Goal: Task Accomplishment & Management: Use online tool/utility

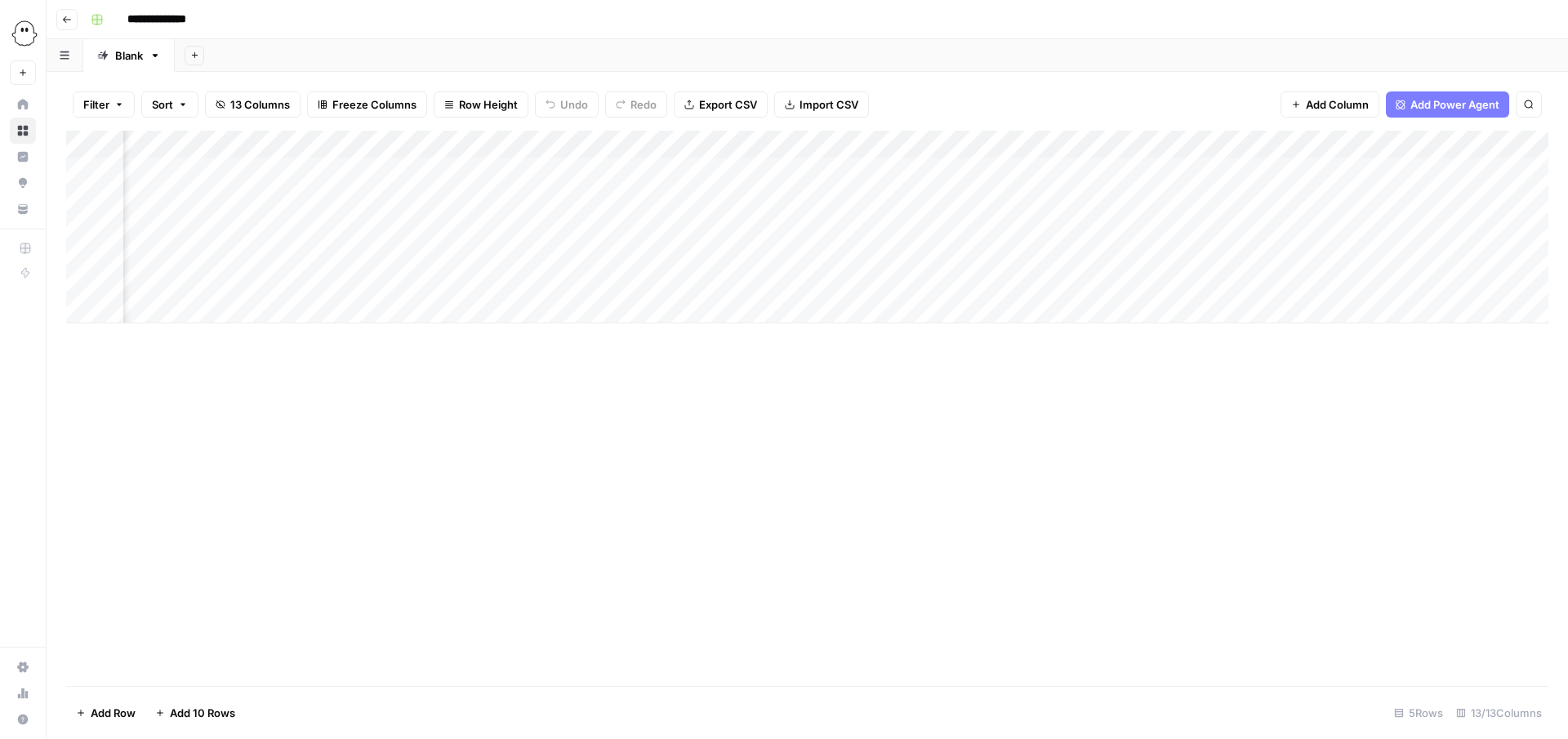
scroll to position [0, 821]
click at [1513, 141] on span "Add Column" at bounding box center [1511, 144] width 58 height 14
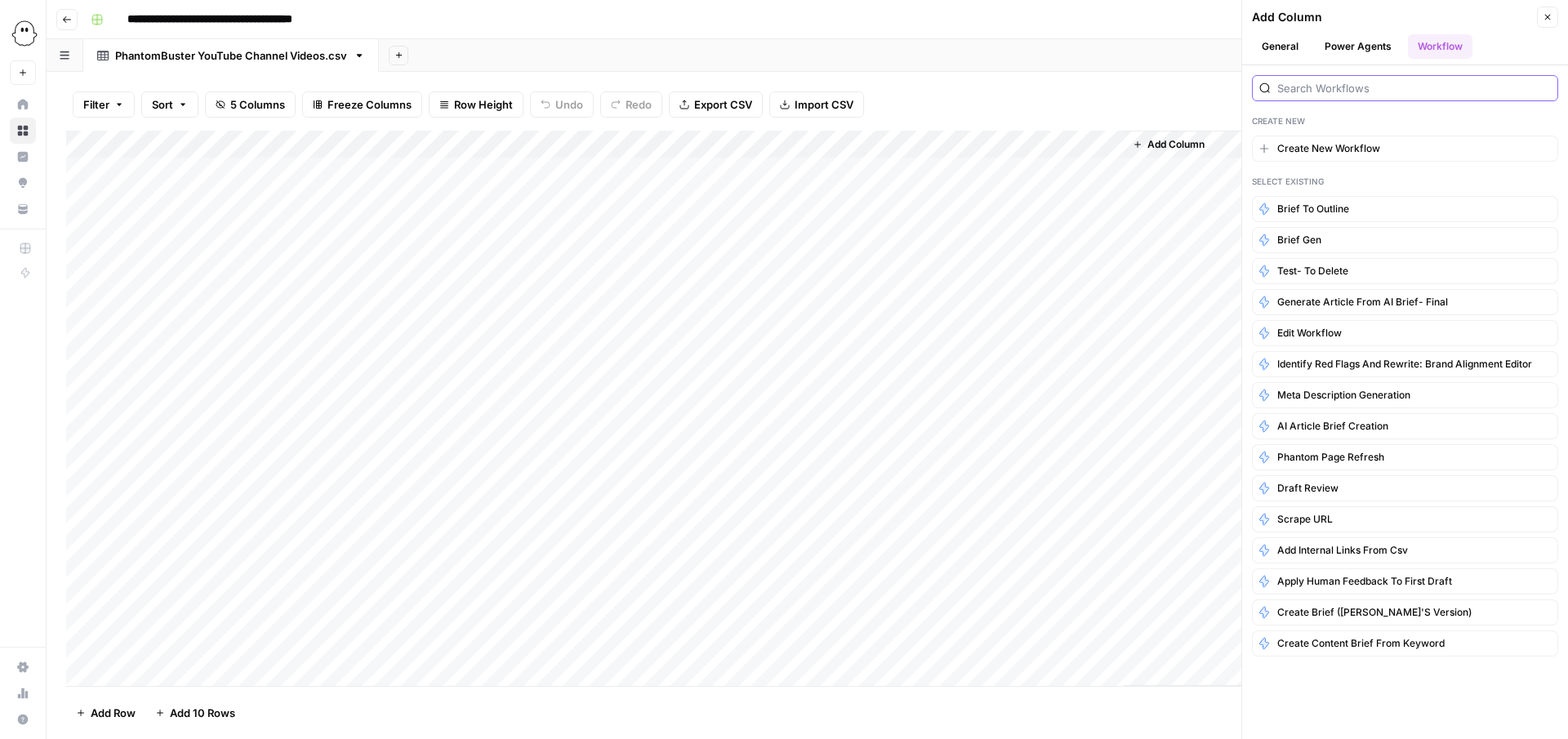
click at [1329, 85] on input "search" at bounding box center [1414, 87] width 274 height 16
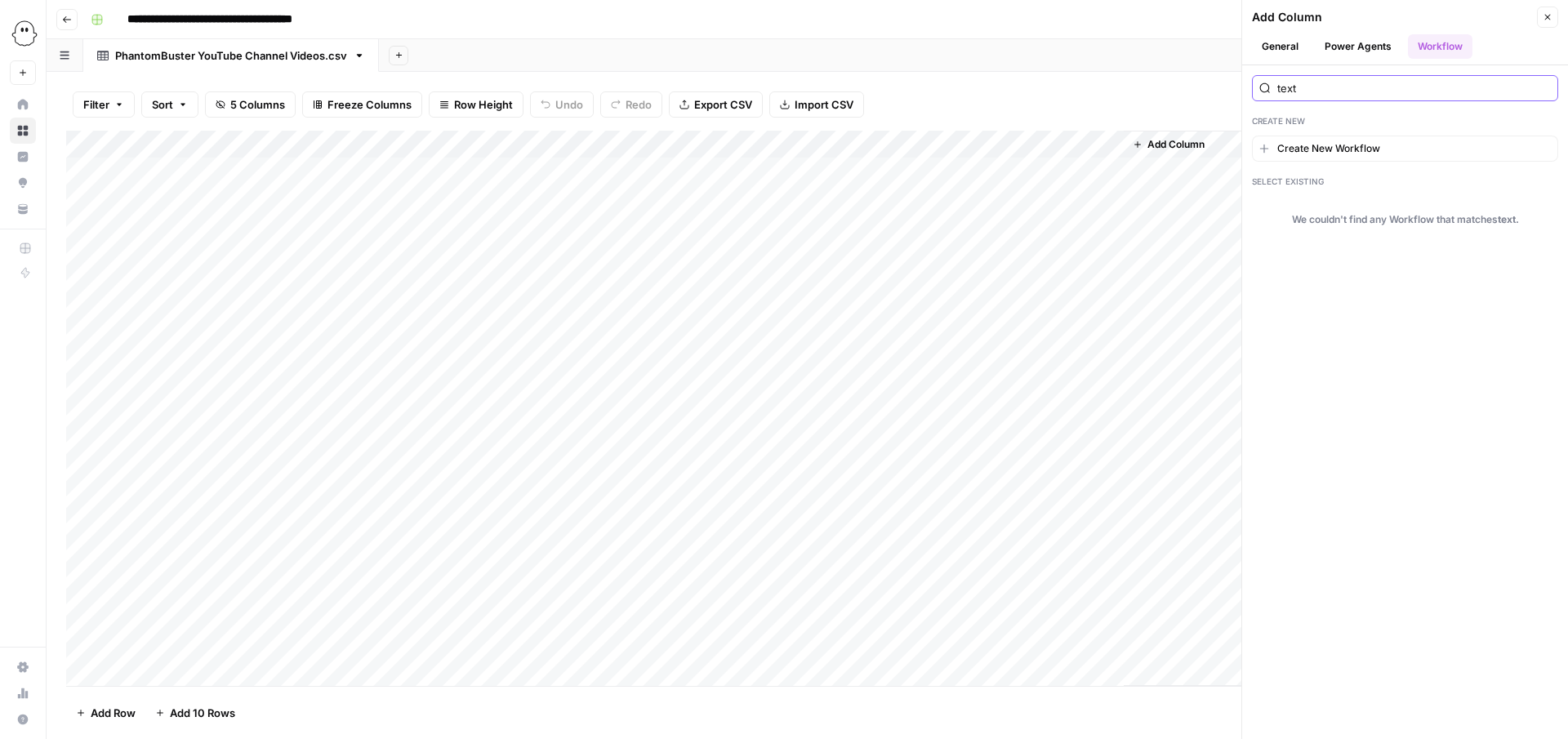
type input "text"
click at [1354, 39] on button "Power Agents" at bounding box center [1359, 47] width 86 height 25
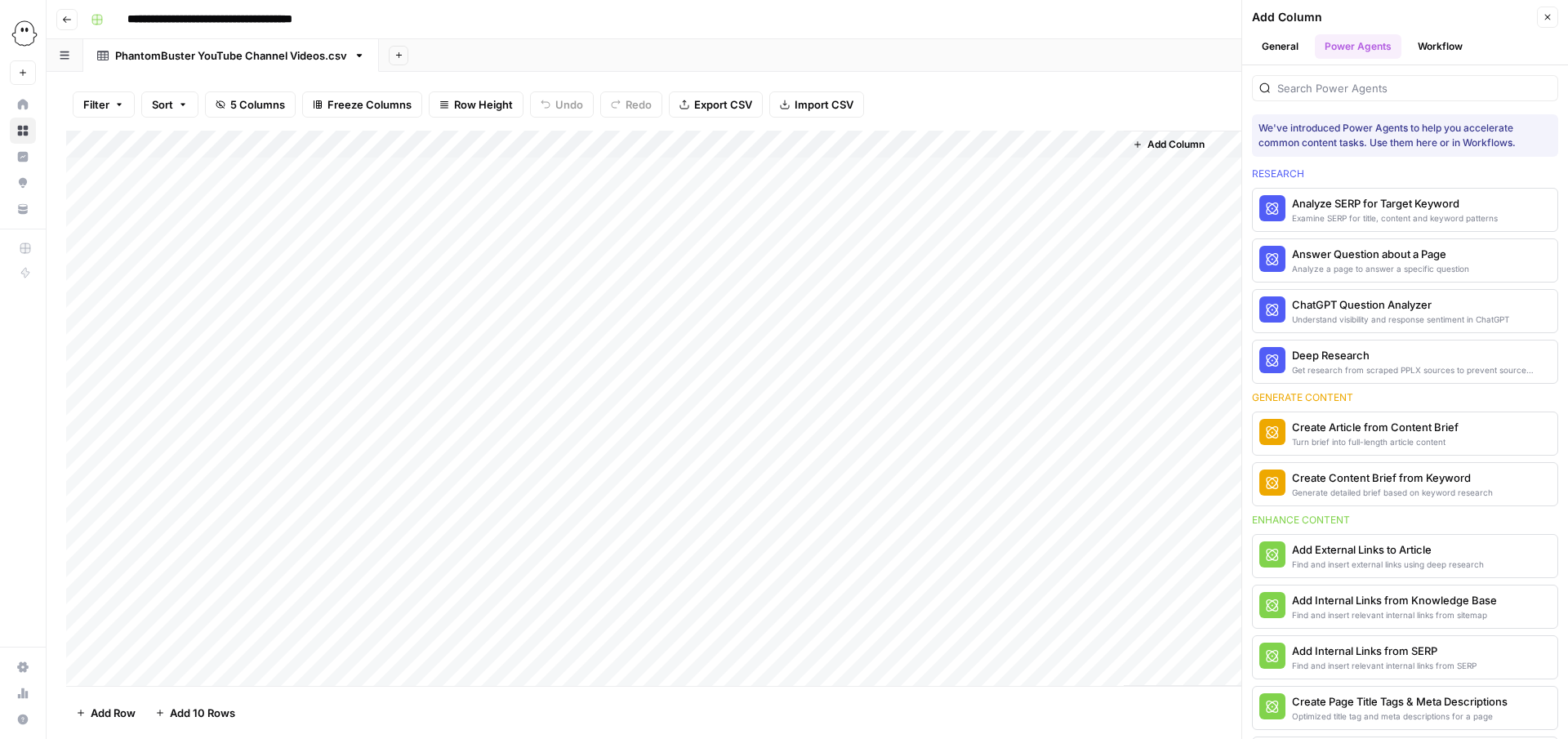
click at [1318, 98] on div at bounding box center [1405, 87] width 306 height 26
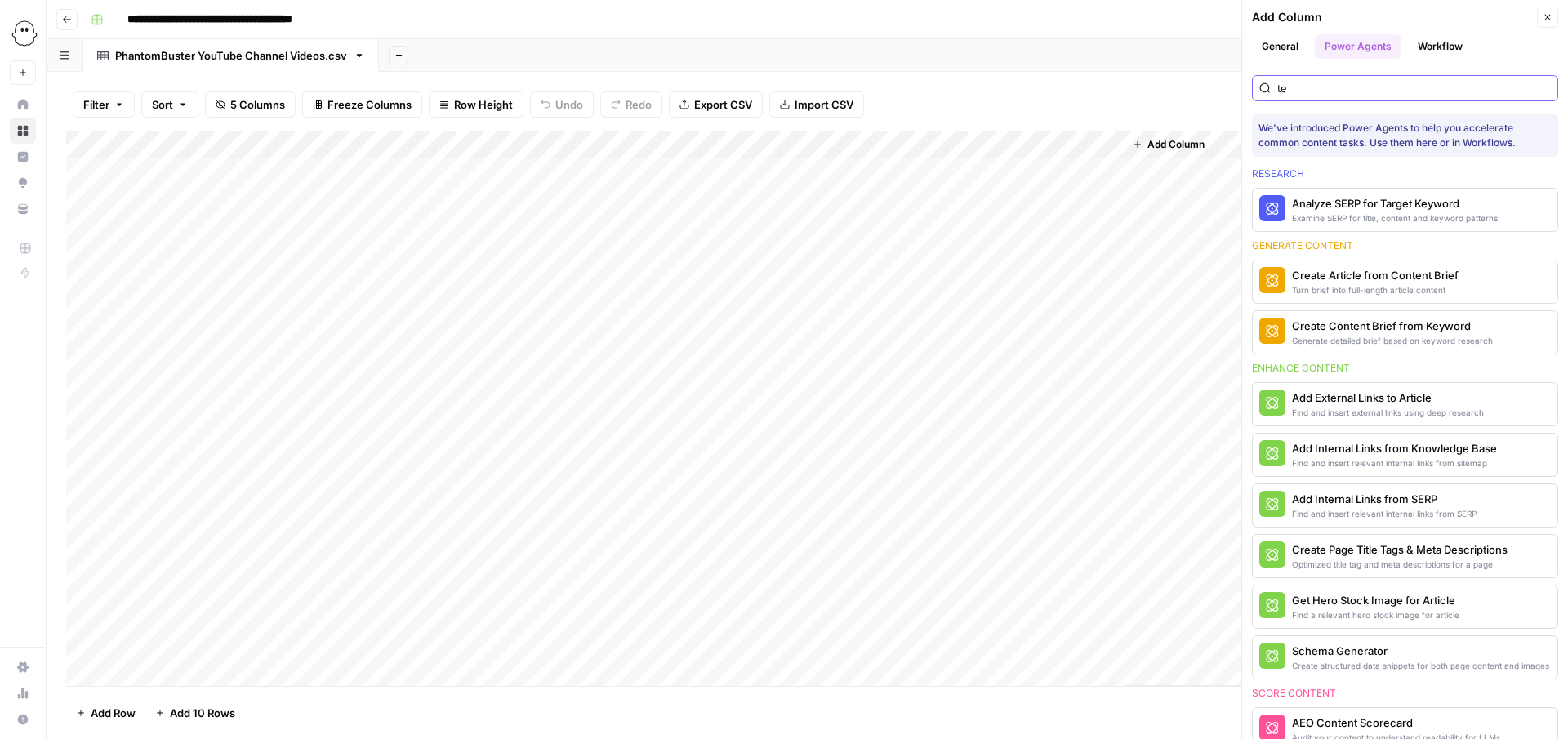
type input "t"
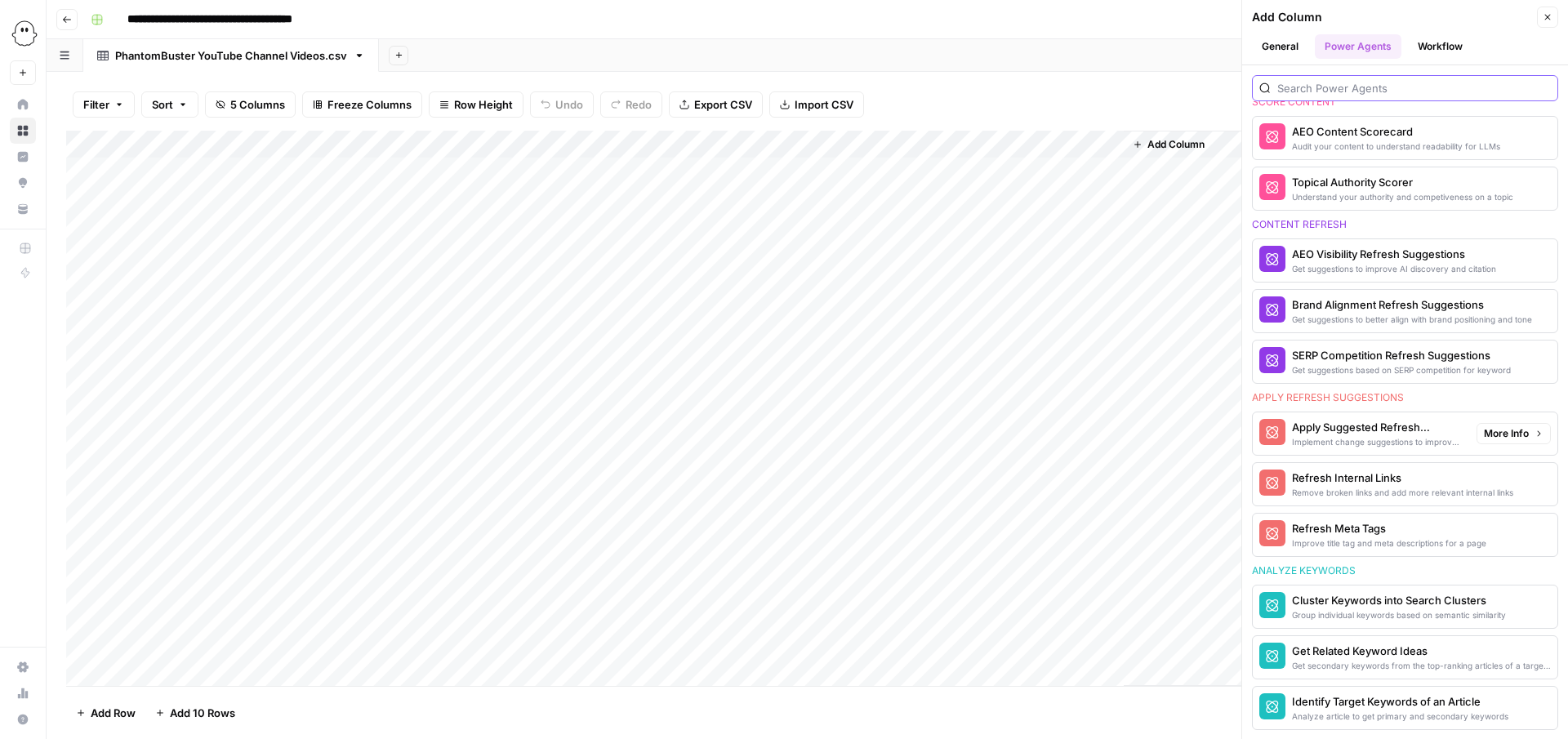
scroll to position [816, 0]
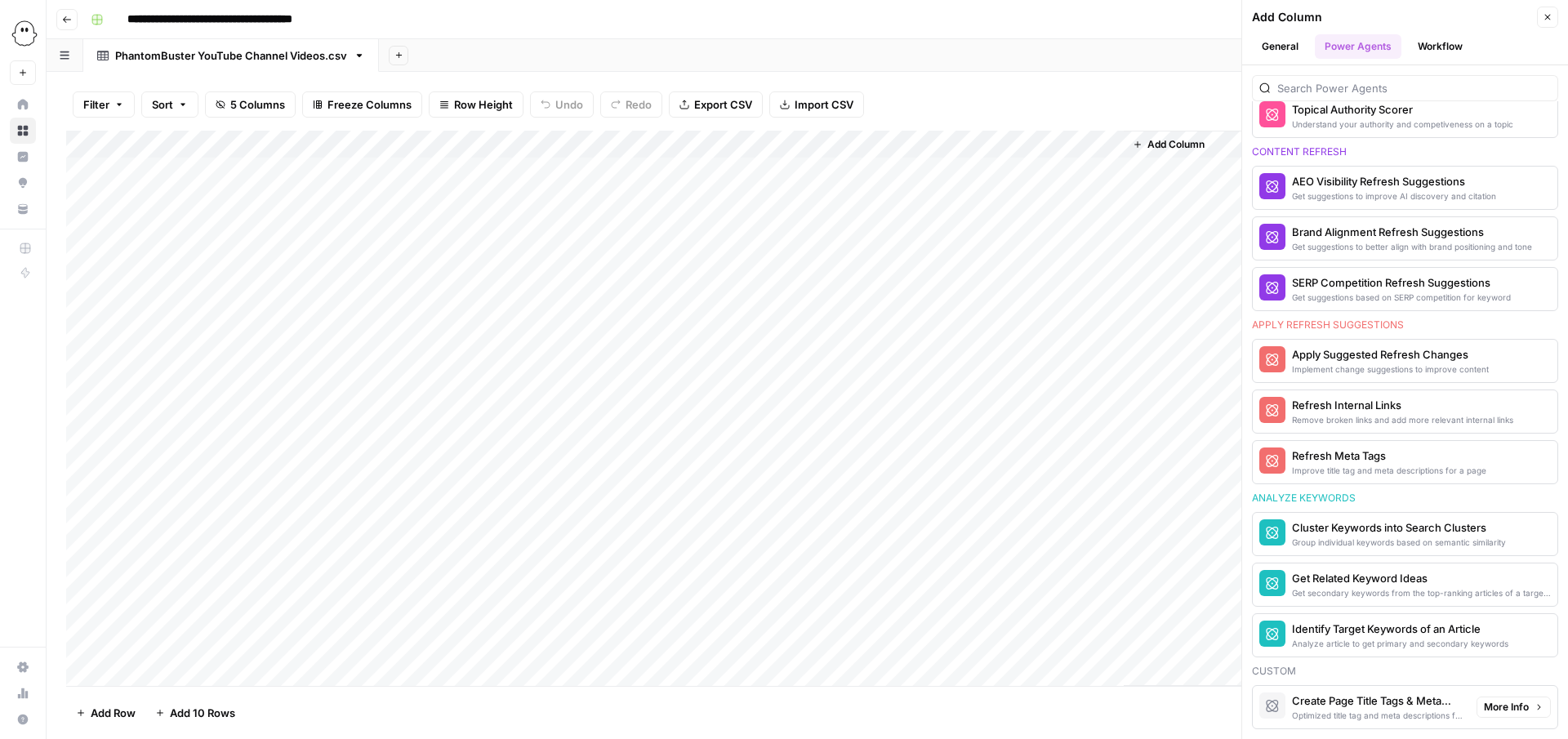
click at [1330, 700] on div "Create Page Title Tags & Meta Descriptions - Fork" at bounding box center [1378, 701] width 172 height 16
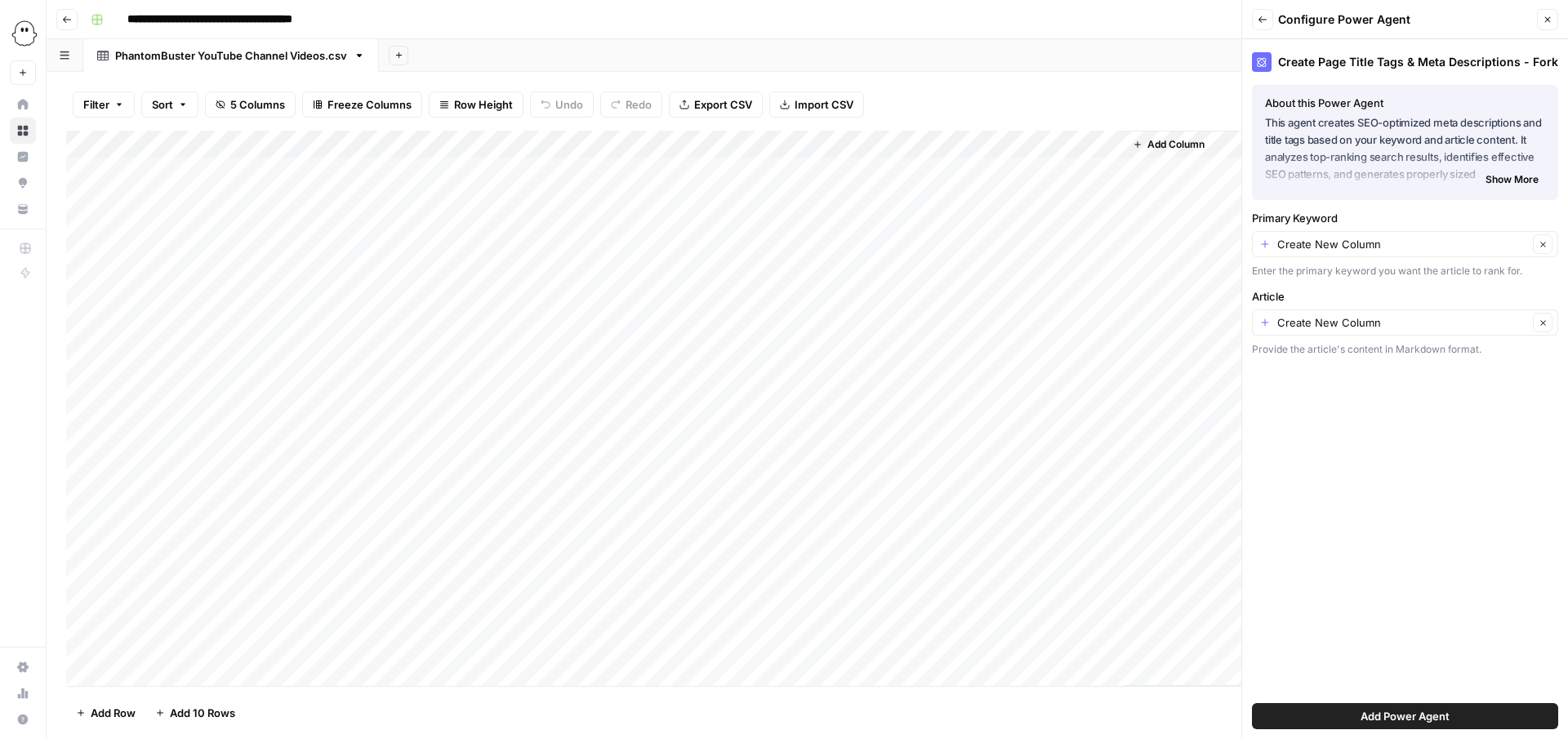
click at [1263, 14] on icon "button" at bounding box center [1262, 19] width 10 height 10
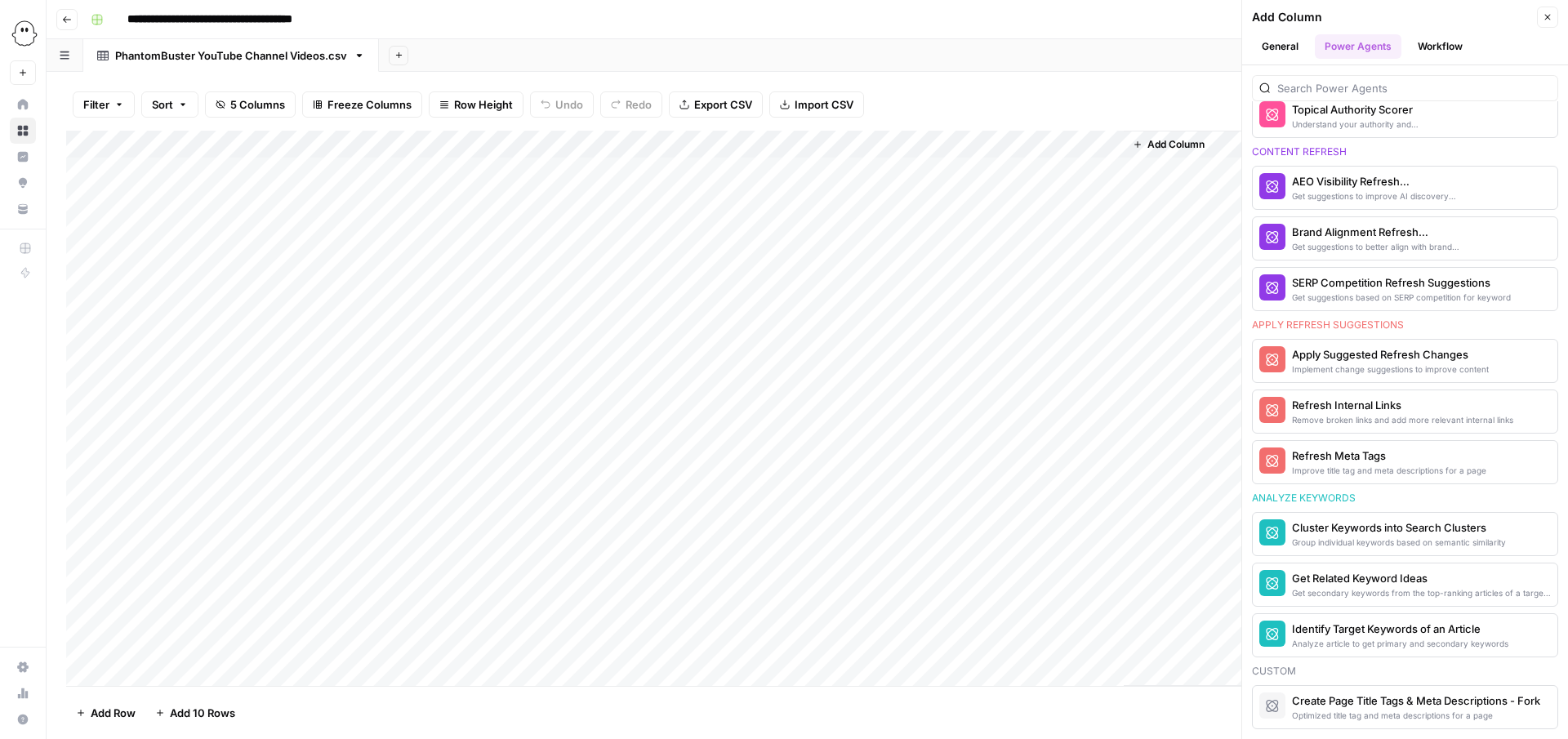
scroll to position [0, 0]
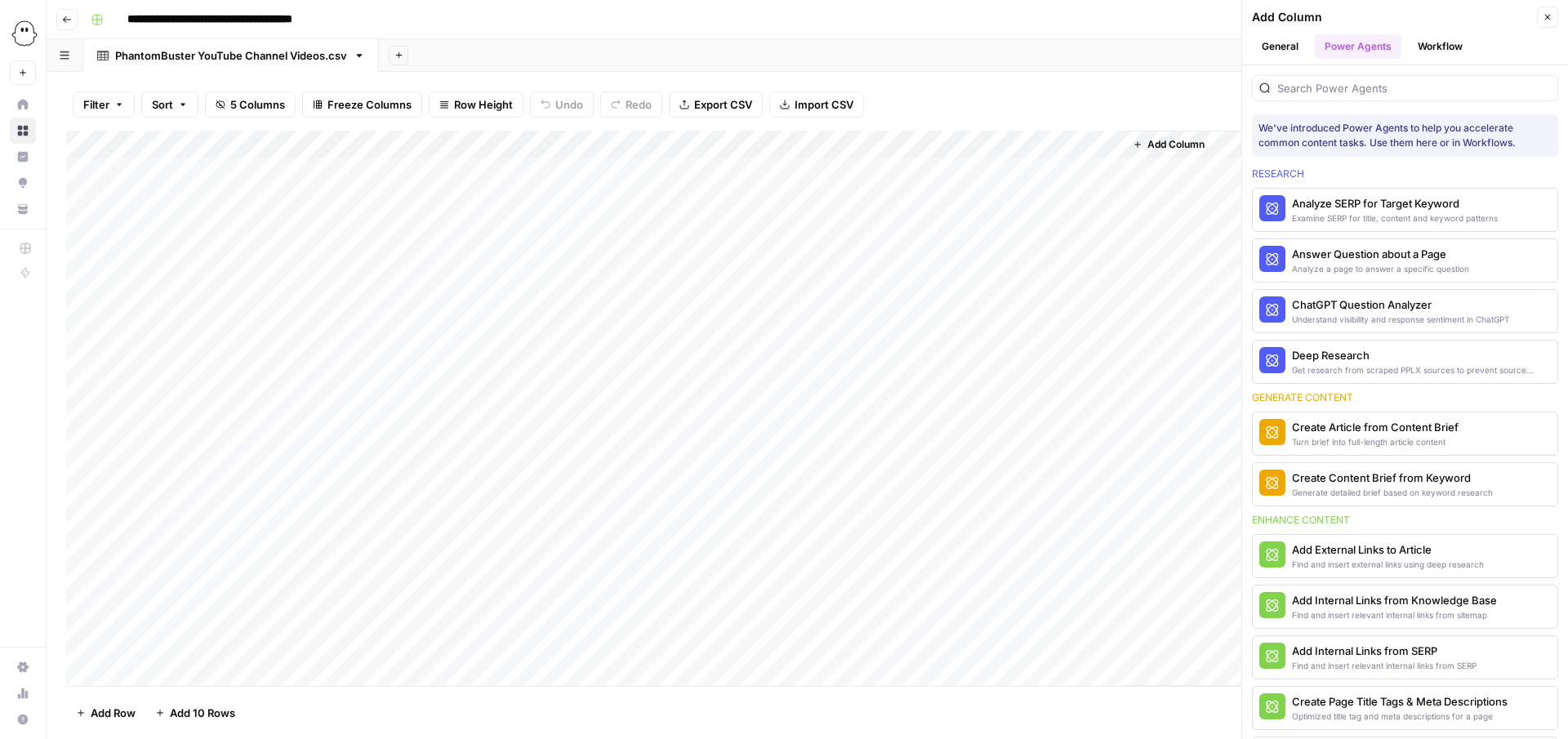
click at [1273, 46] on button "General" at bounding box center [1280, 47] width 57 height 25
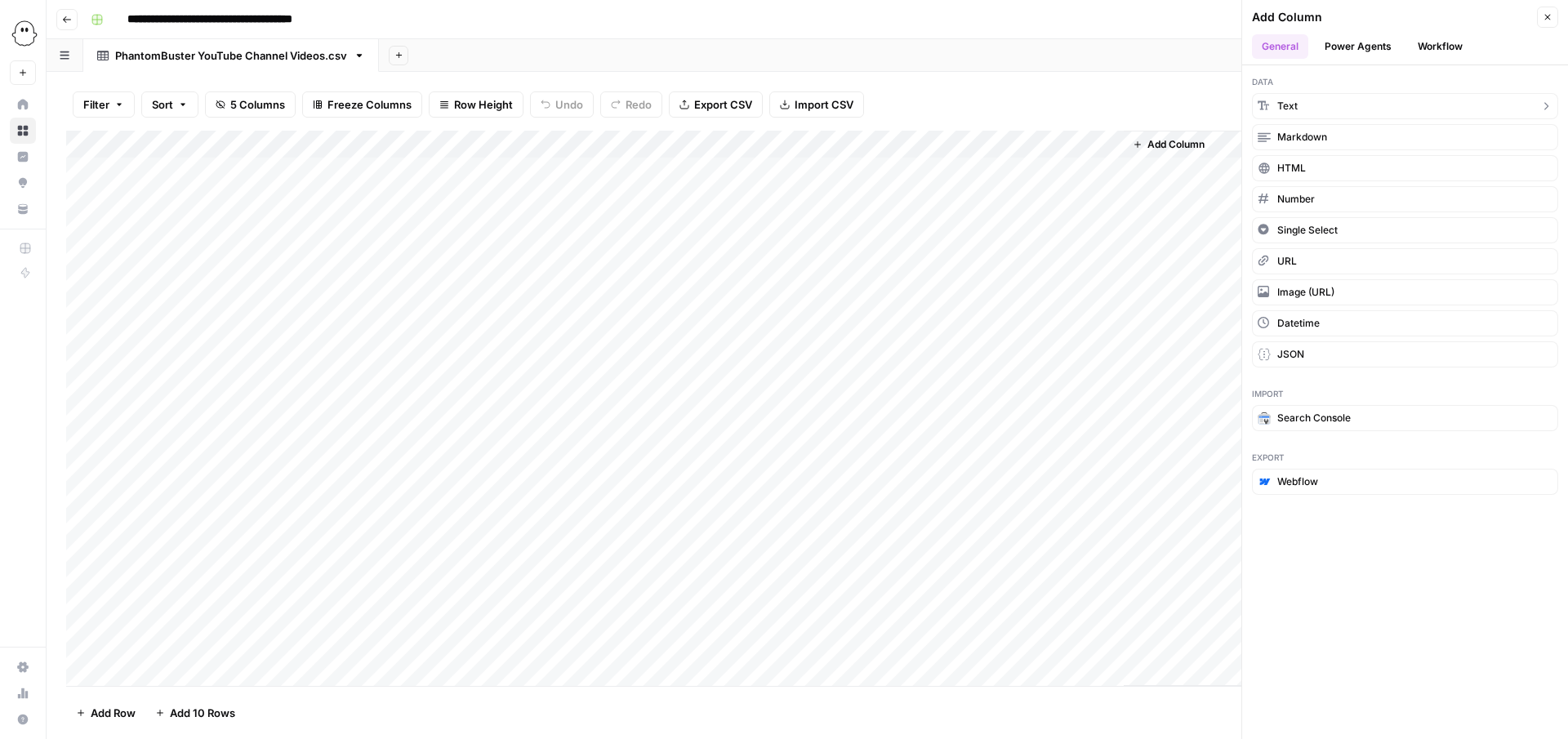
click at [1299, 107] on button "Text" at bounding box center [1405, 106] width 306 height 26
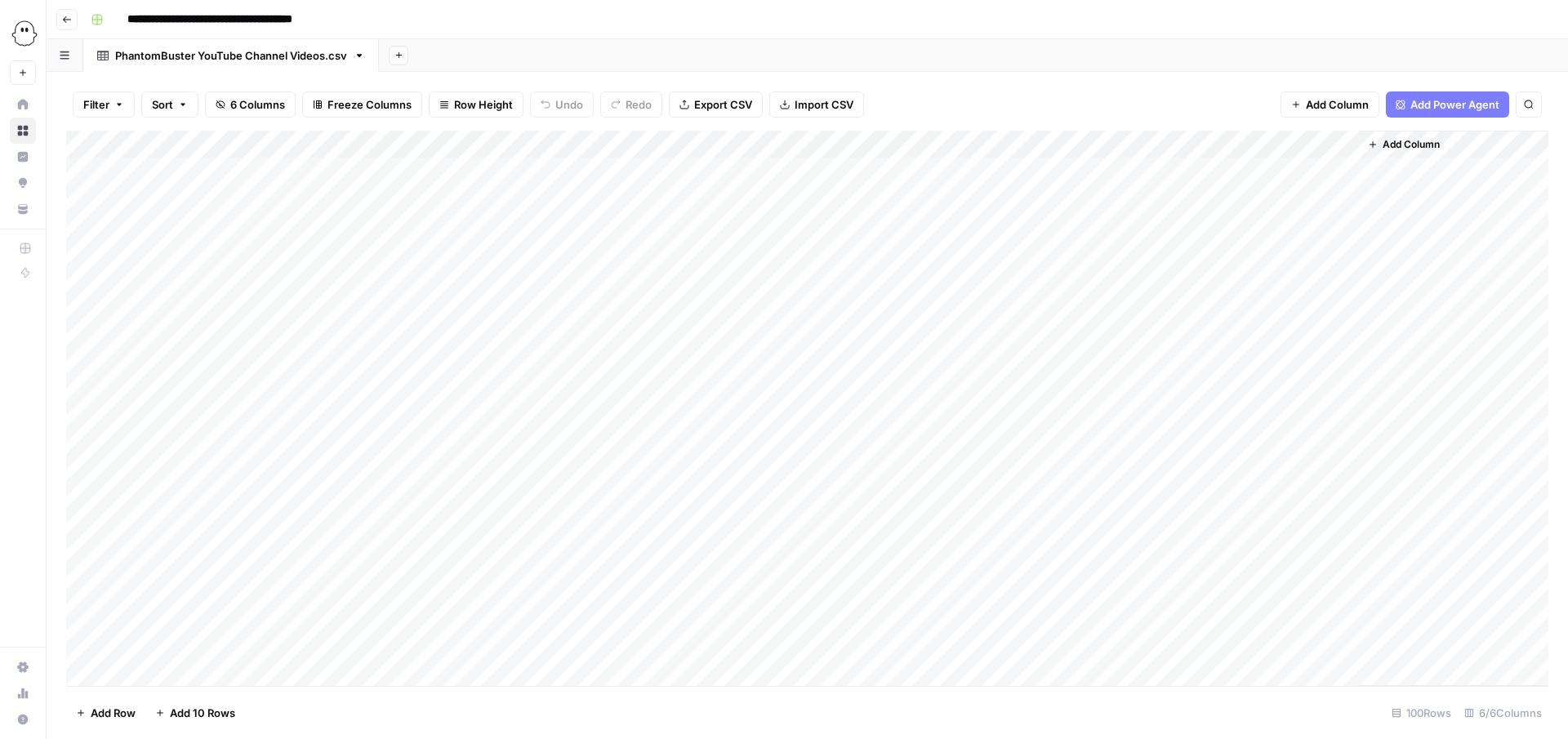
click at [1216, 174] on div "Add Column" at bounding box center [807, 408] width 1482 height 555
click at [1156, 101] on div "Filter Sort 6 Columns Freeze Columns Row Height Undo Redo Export CSV Import CSV…" at bounding box center [807, 105] width 1482 height 52
click at [1152, 139] on div "Add Column" at bounding box center [807, 408] width 1482 height 555
click at [1135, 103] on div "Filter Sort 6 Columns Freeze Columns Row Height Undo Redo Export CSV Import CSV…" at bounding box center [807, 105] width 1482 height 52
click at [1347, 144] on div "Add Column" at bounding box center [807, 408] width 1482 height 555
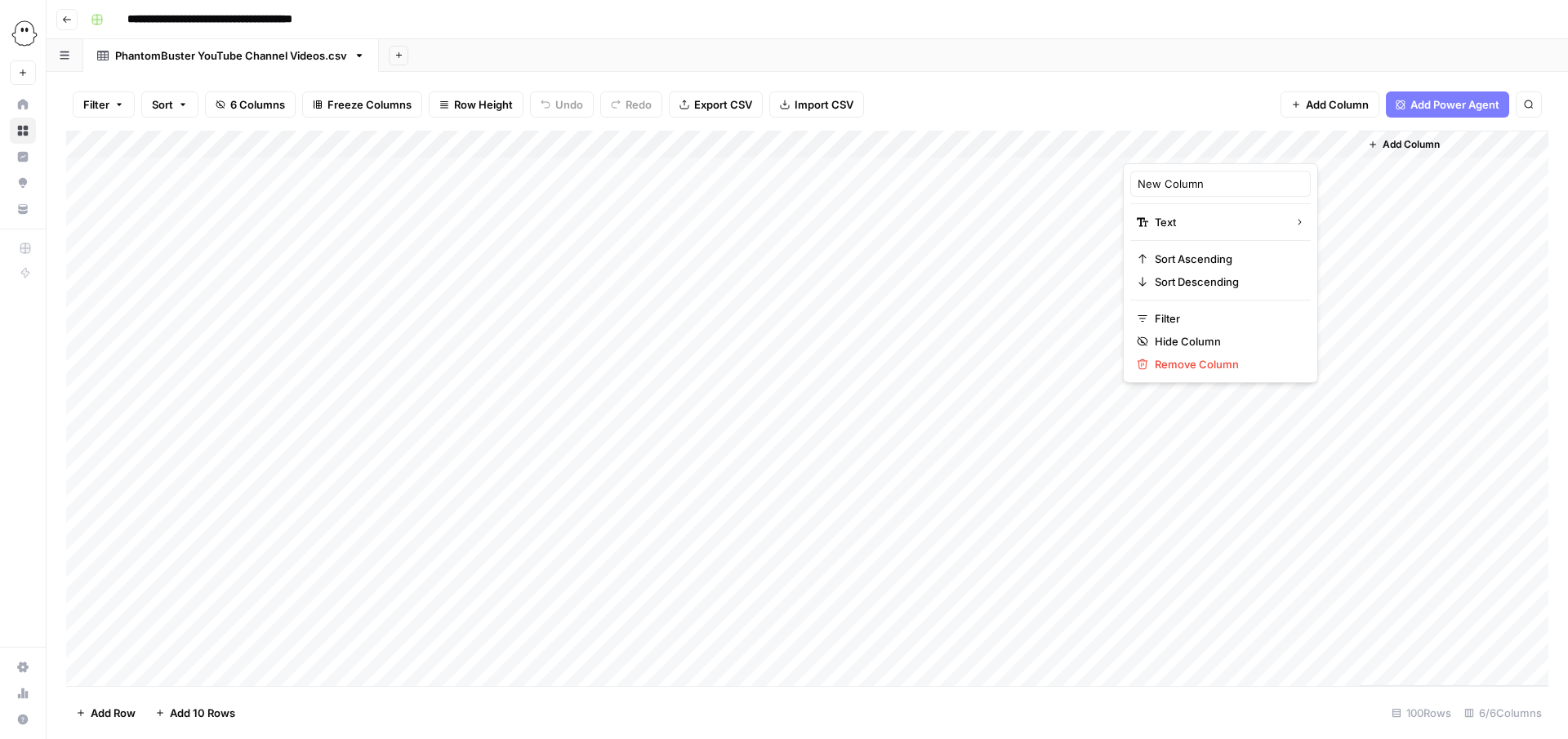
click at [1410, 141] on span "Add Column" at bounding box center [1411, 144] width 58 height 14
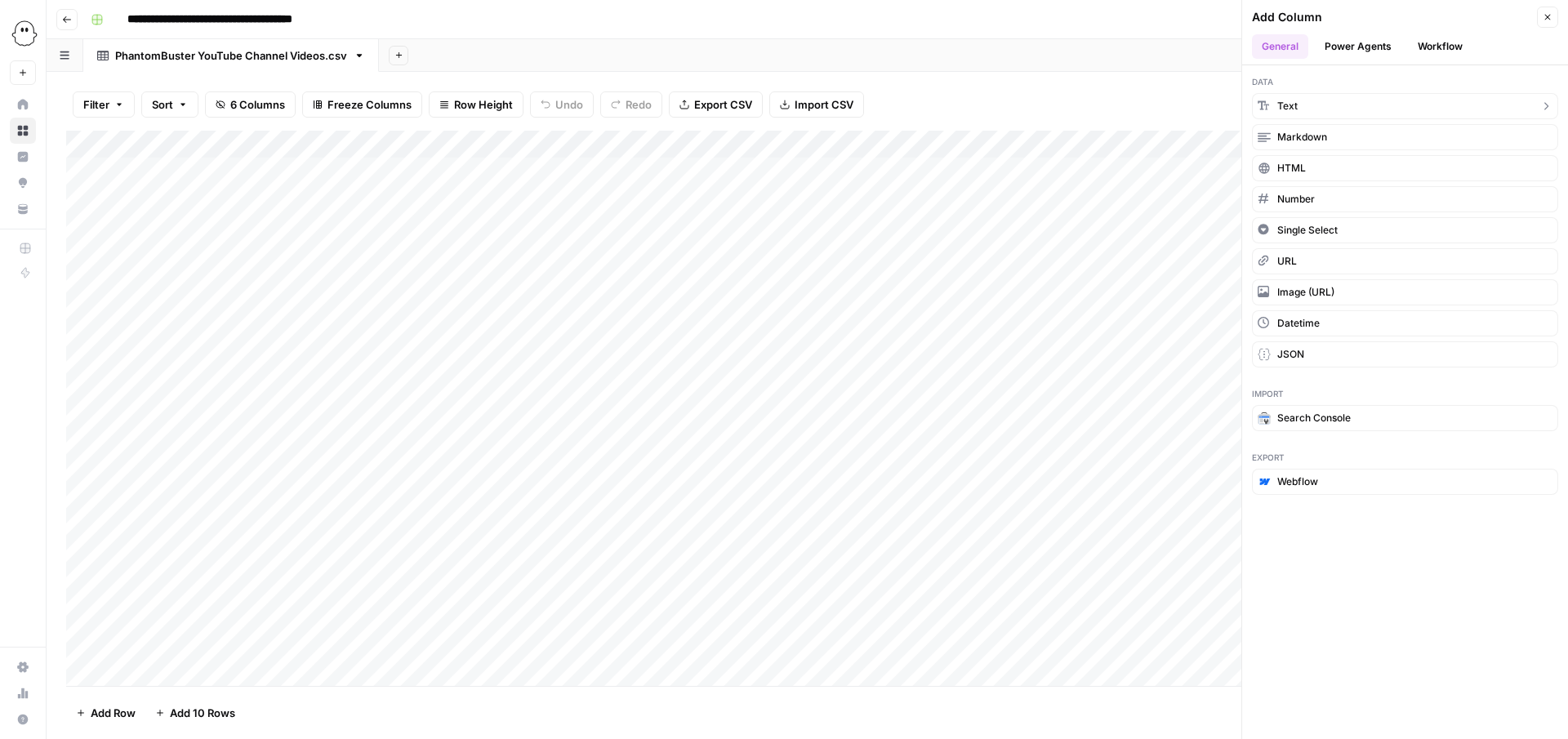
click at [1547, 103] on icon "button" at bounding box center [1547, 107] width 13 height 13
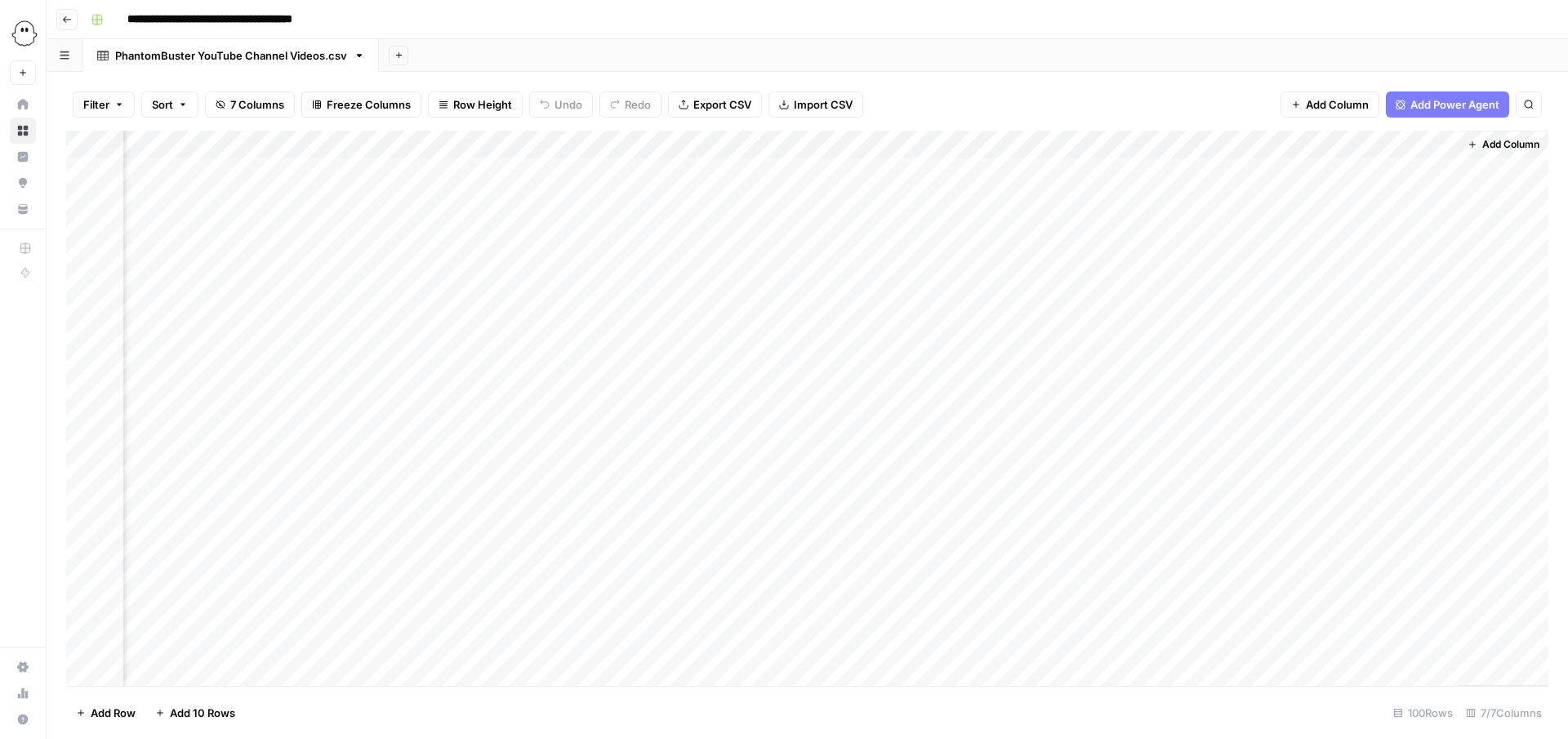
click at [1502, 142] on span "Add Column" at bounding box center [1511, 144] width 58 height 14
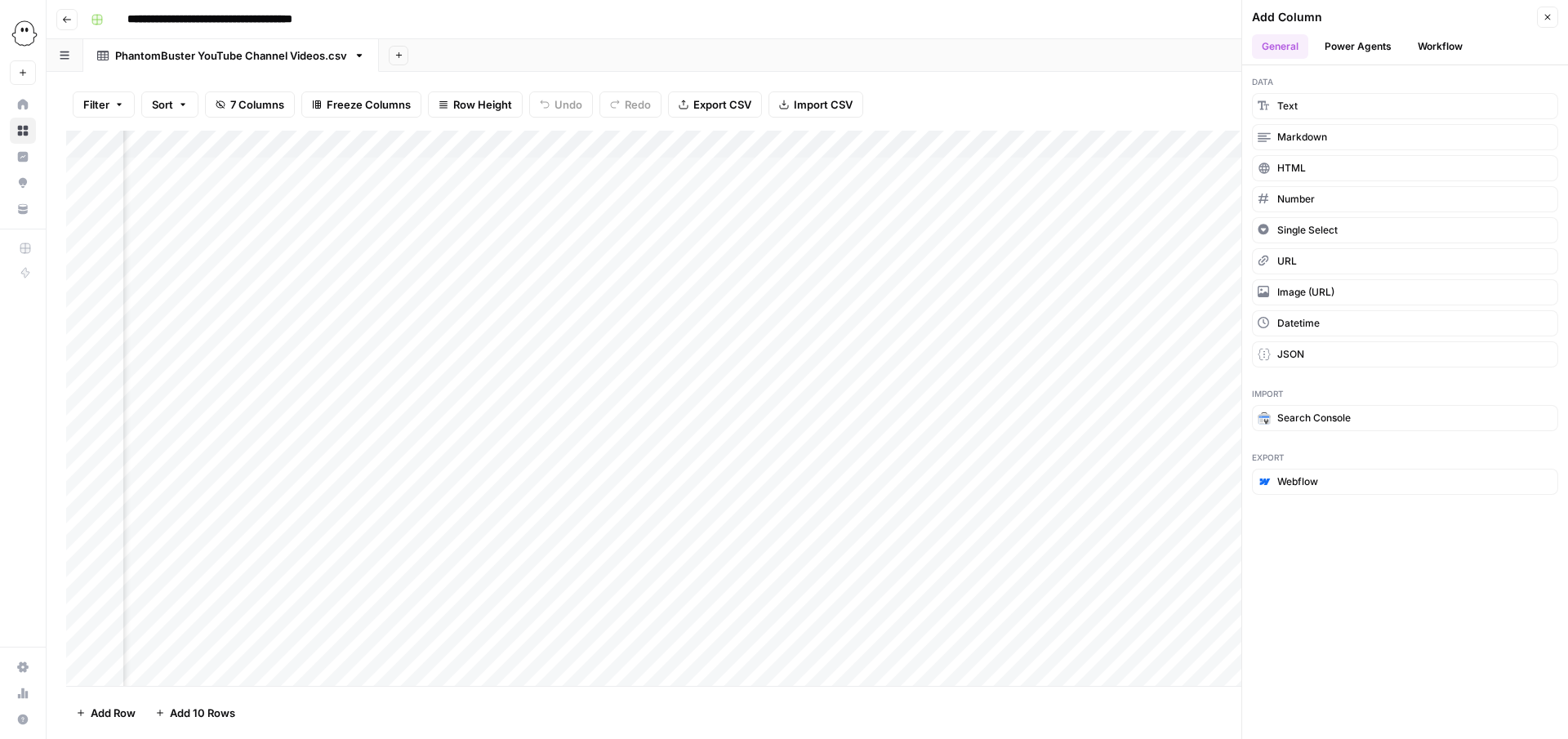
click at [1443, 45] on button "Workflow" at bounding box center [1440, 47] width 64 height 25
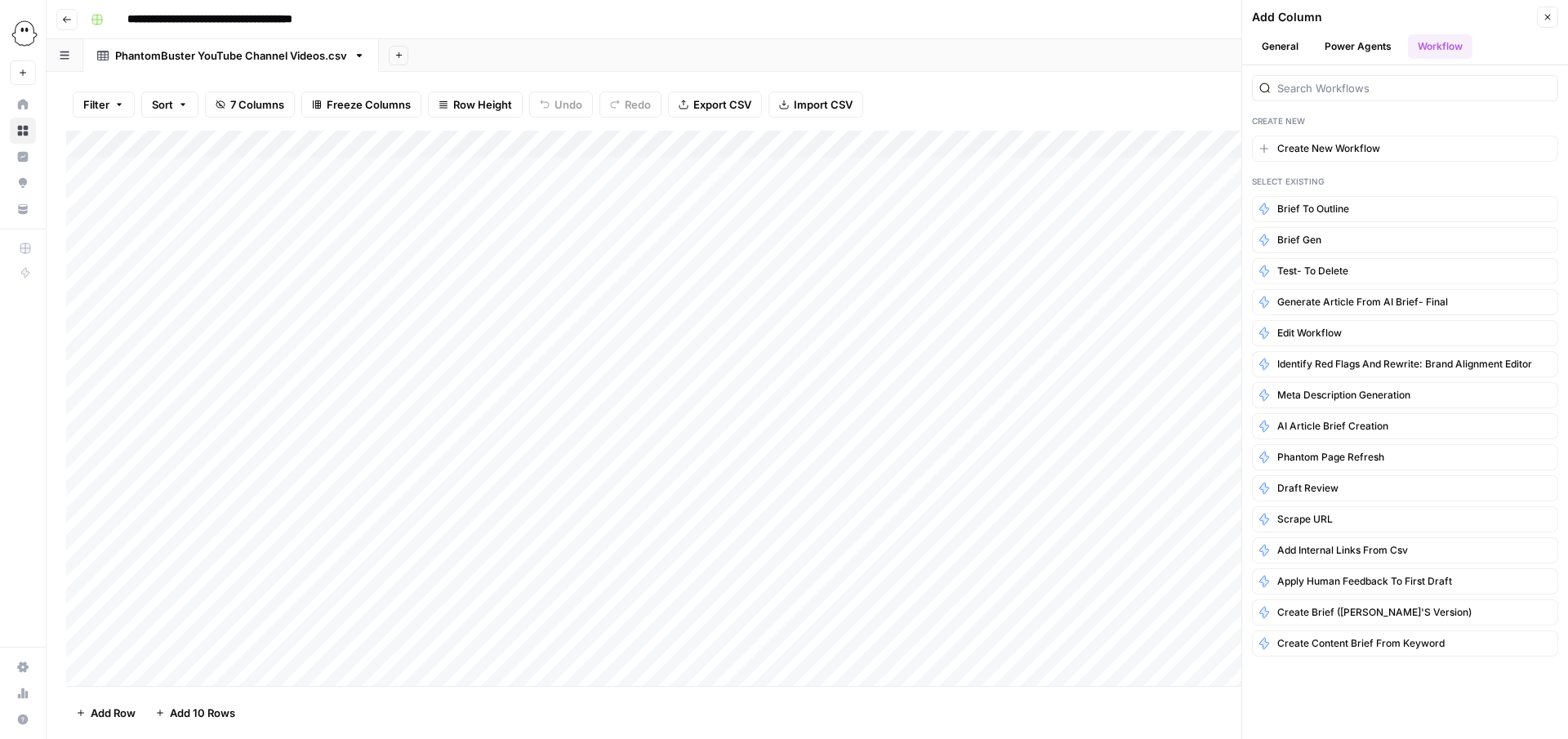
scroll to position [0, 0]
click at [1306, 139] on button "Create New Workflow" at bounding box center [1405, 148] width 306 height 26
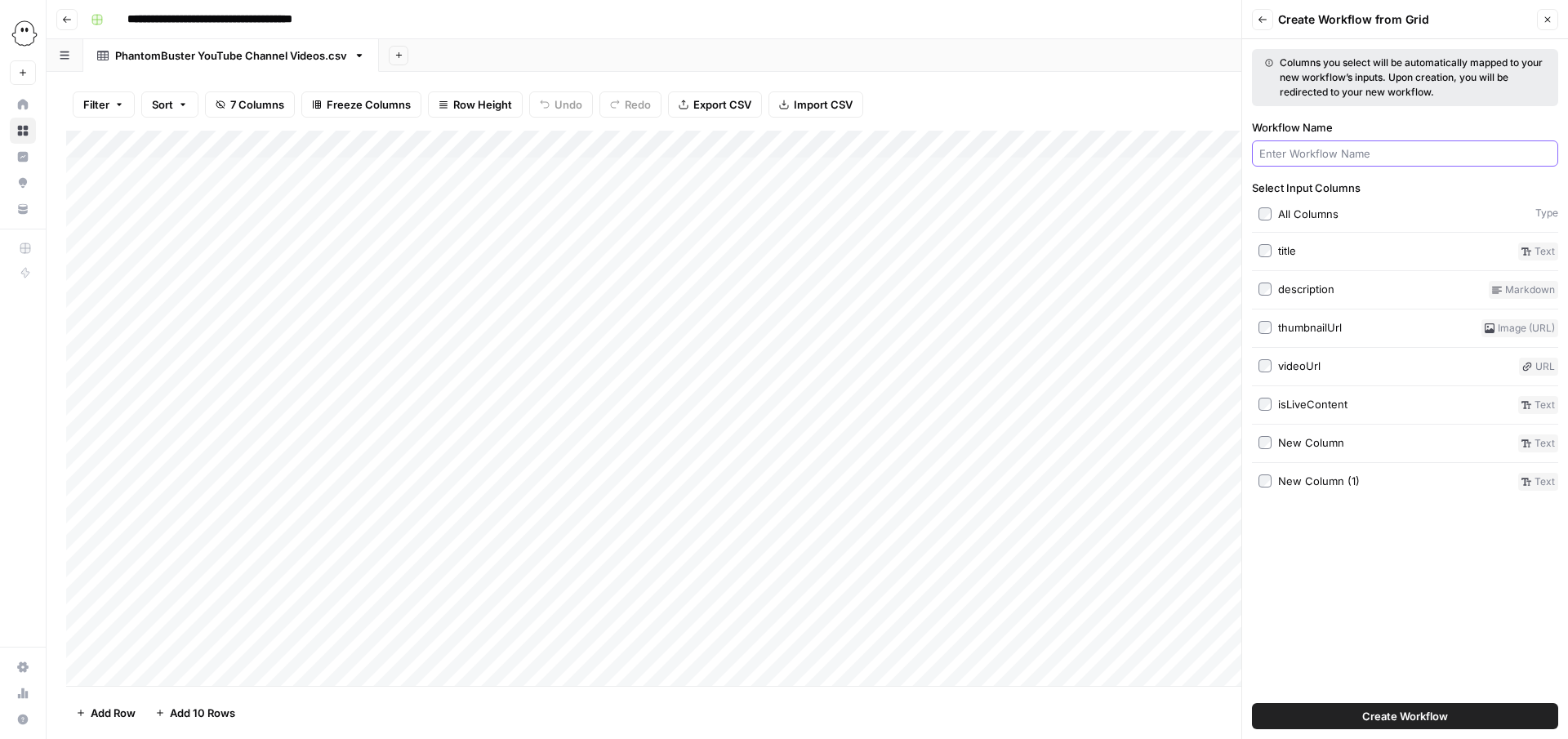
click at [1307, 156] on input "Workflow Name" at bounding box center [1406, 153] width 292 height 16
type input "C"
type input "YouTube Title Creator"
click at [1318, 256] on label "title" at bounding box center [1385, 252] width 254 height 18
click at [1335, 711] on button "Create Workflow" at bounding box center [1405, 716] width 306 height 26
